Goal: Book appointment/travel/reservation

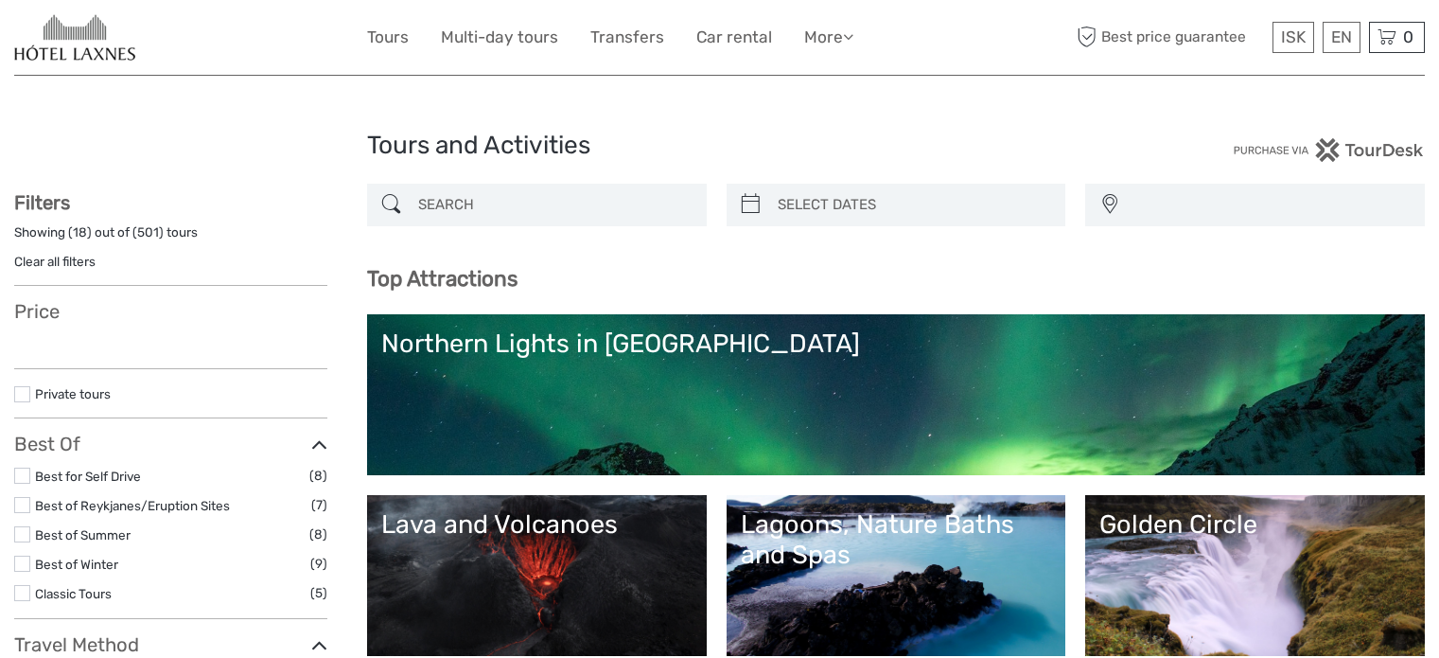
select select
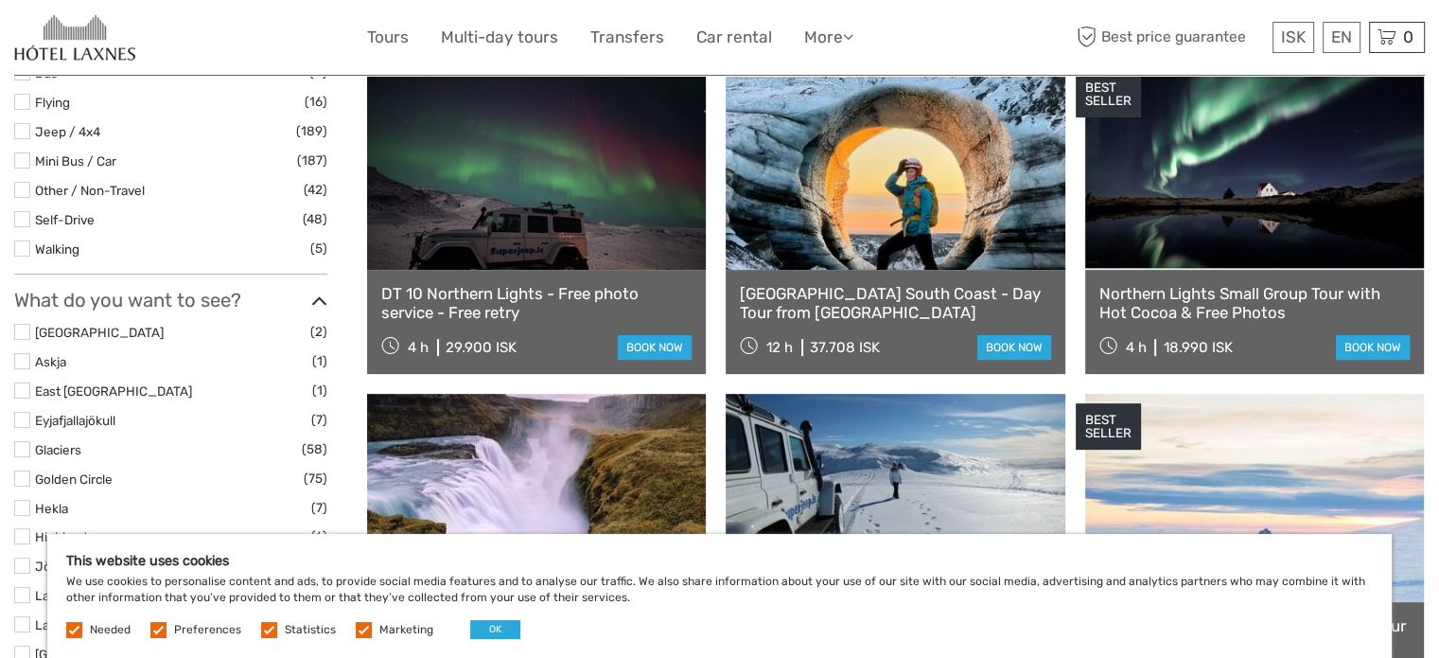
scroll to position [946, 0]
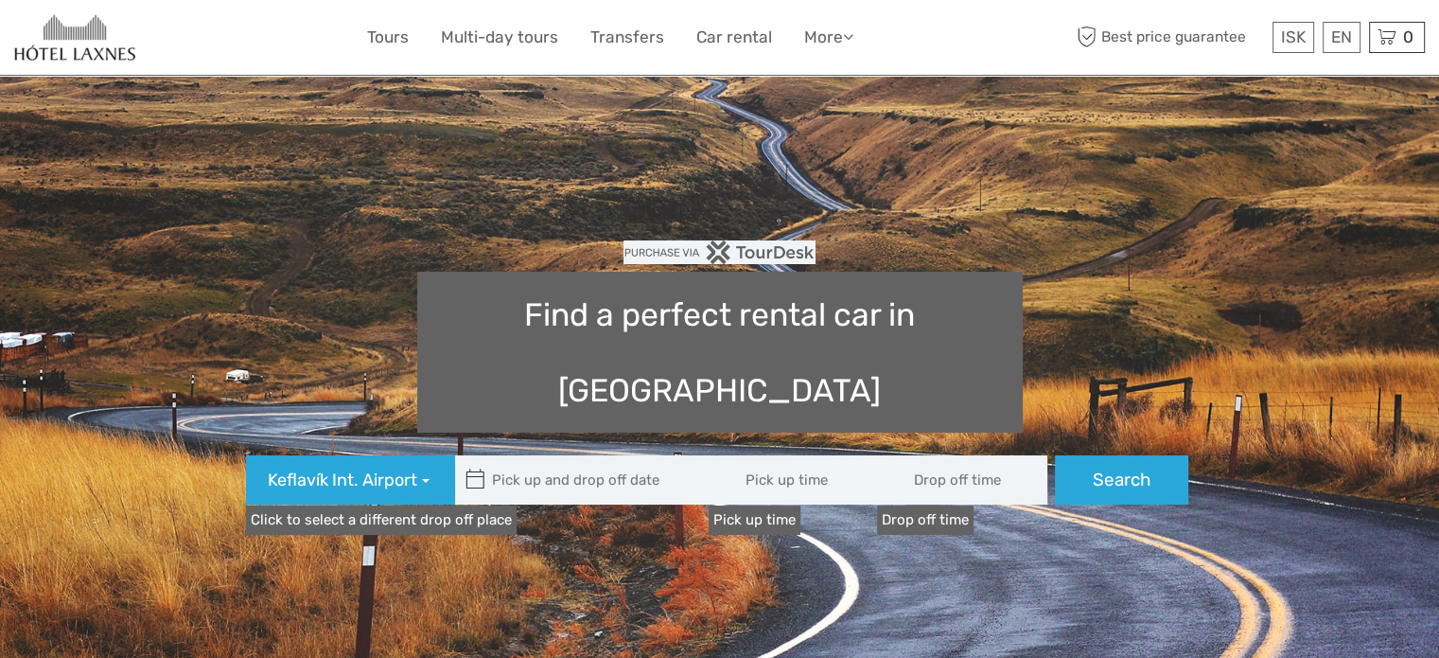
type input "08:00"
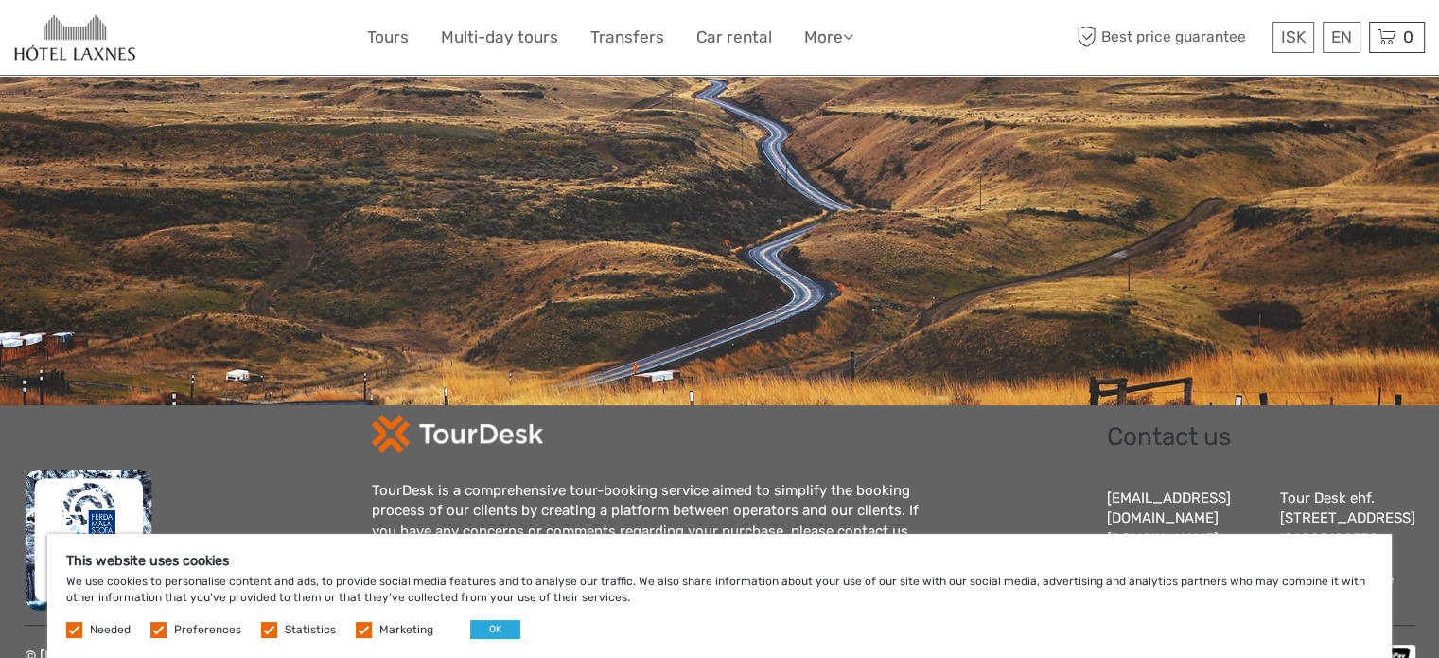
scroll to position [683, 0]
